Goal: Information Seeking & Learning: Learn about a topic

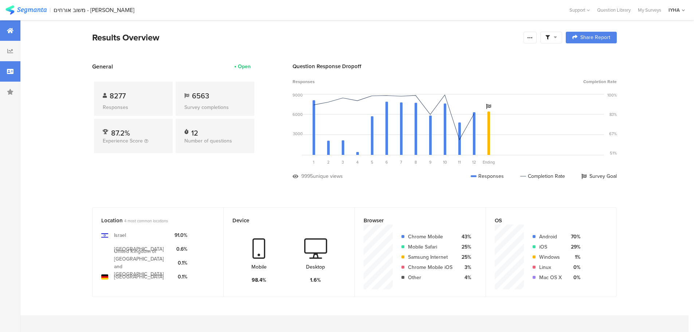
click at [13, 75] on div at bounding box center [10, 71] width 20 height 20
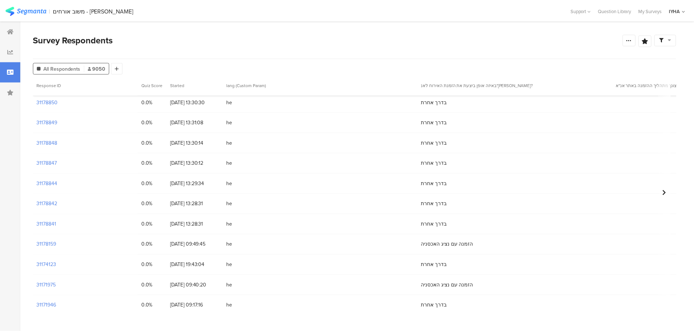
scroll to position [237, 0]
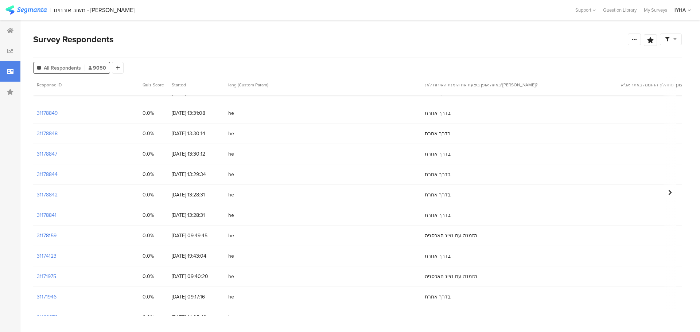
click at [40, 236] on section "31178159" at bounding box center [47, 236] width 20 height 8
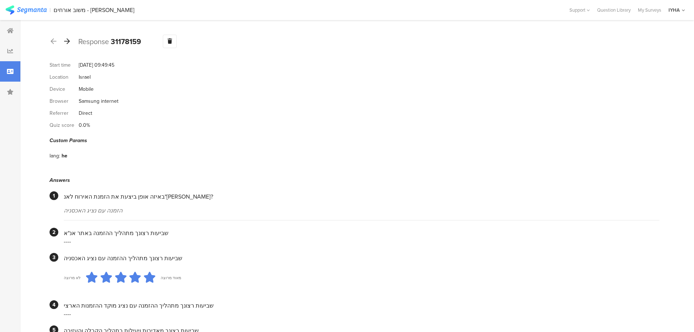
click at [66, 41] on icon at bounding box center [67, 41] width 6 height 7
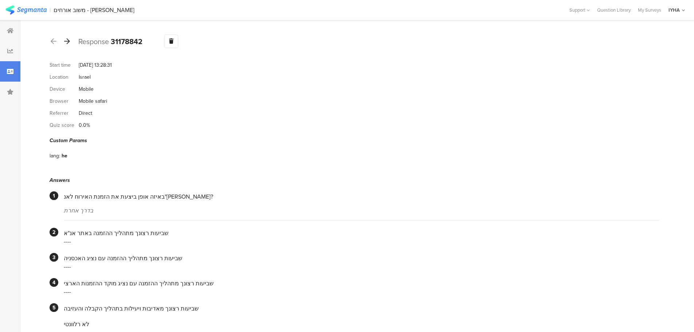
click at [65, 40] on icon at bounding box center [67, 41] width 6 height 7
click at [70, 44] on div at bounding box center [67, 42] width 8 height 12
click at [70, 41] on icon at bounding box center [67, 41] width 6 height 7
click at [67, 42] on icon at bounding box center [67, 41] width 6 height 7
click at [67, 45] on div at bounding box center [67, 42] width 8 height 12
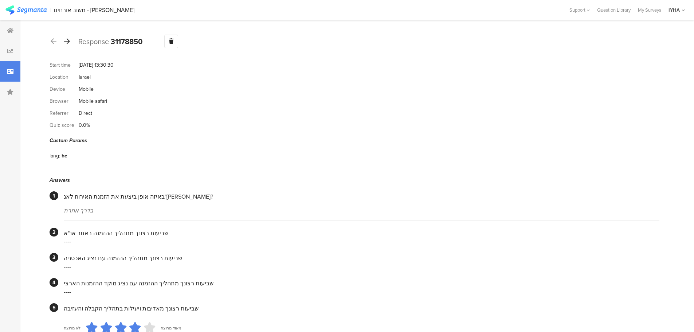
click at [68, 40] on icon at bounding box center [67, 41] width 6 height 7
click at [68, 43] on icon at bounding box center [67, 41] width 6 height 7
click at [67, 42] on icon at bounding box center [67, 41] width 6 height 7
click at [70, 39] on icon at bounding box center [67, 41] width 6 height 7
click at [67, 41] on icon at bounding box center [67, 41] width 6 height 7
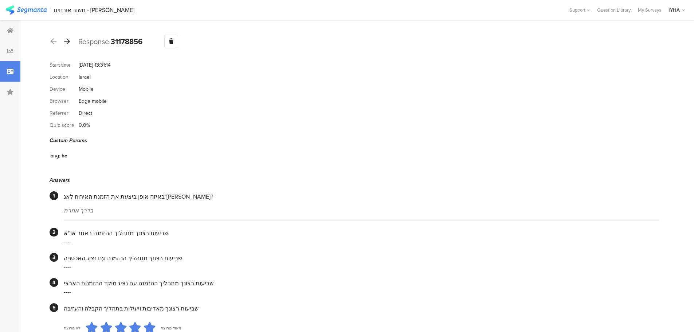
click at [66, 42] on icon at bounding box center [67, 41] width 6 height 7
click at [68, 42] on icon at bounding box center [67, 41] width 6 height 7
click at [67, 42] on icon at bounding box center [67, 41] width 6 height 7
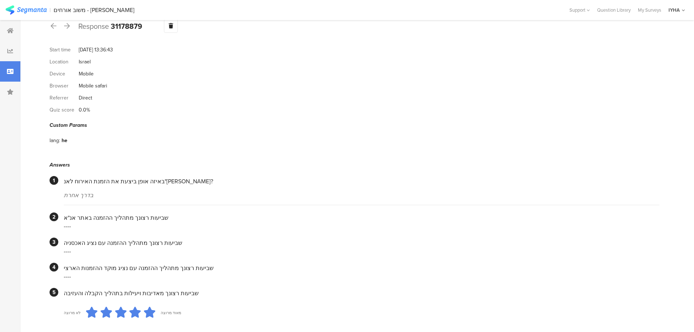
scroll to position [4, 0]
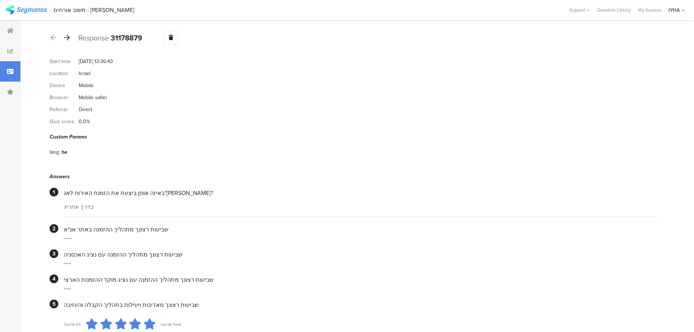
click at [68, 37] on icon at bounding box center [67, 37] width 6 height 7
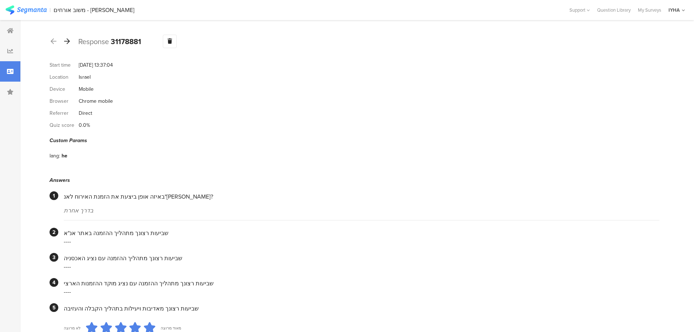
click at [71, 42] on div at bounding box center [67, 42] width 8 height 12
click at [67, 40] on icon at bounding box center [67, 41] width 6 height 7
click at [69, 41] on icon at bounding box center [67, 41] width 6 height 7
click at [67, 42] on icon at bounding box center [67, 41] width 6 height 7
